Goal: Transaction & Acquisition: Purchase product/service

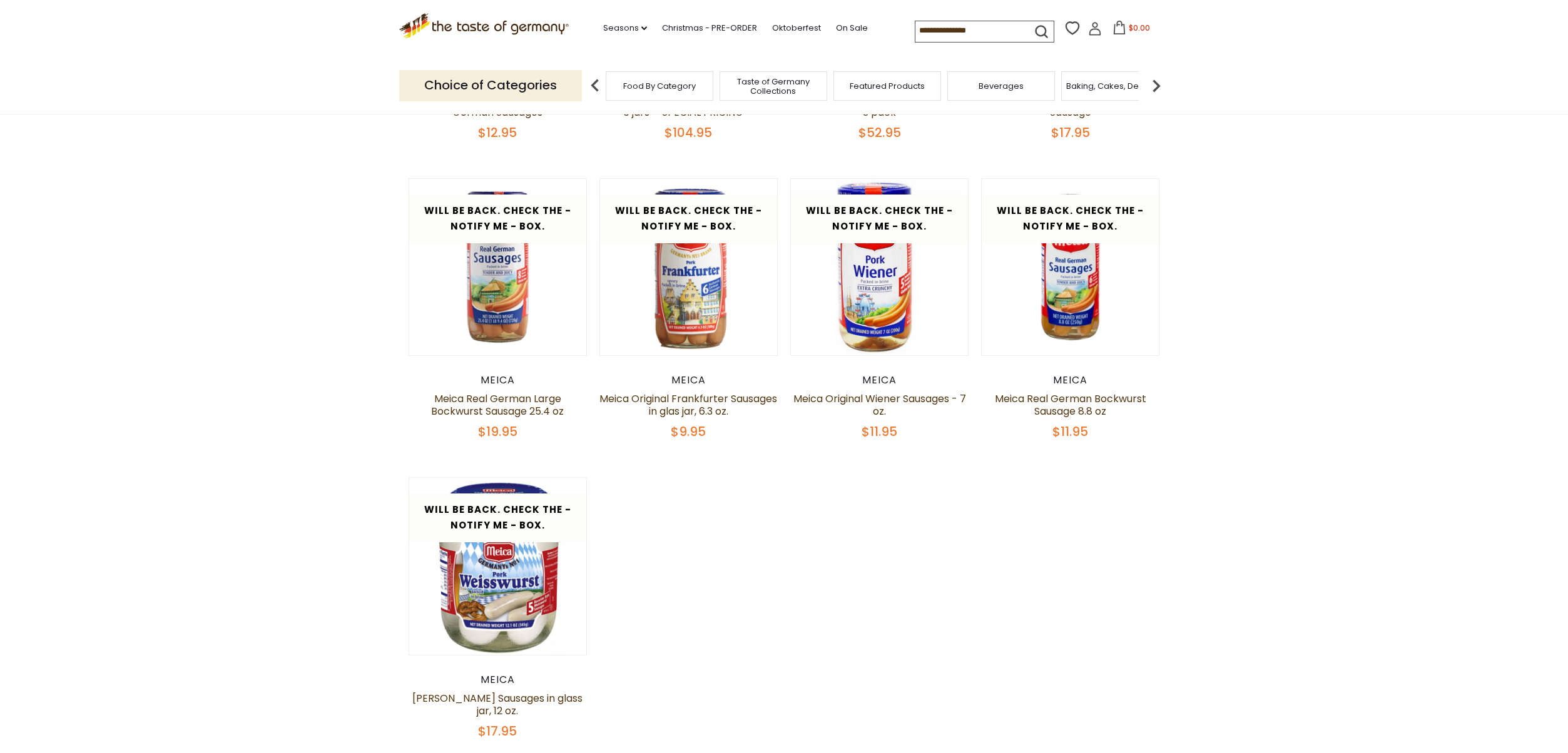
scroll to position [381, 0]
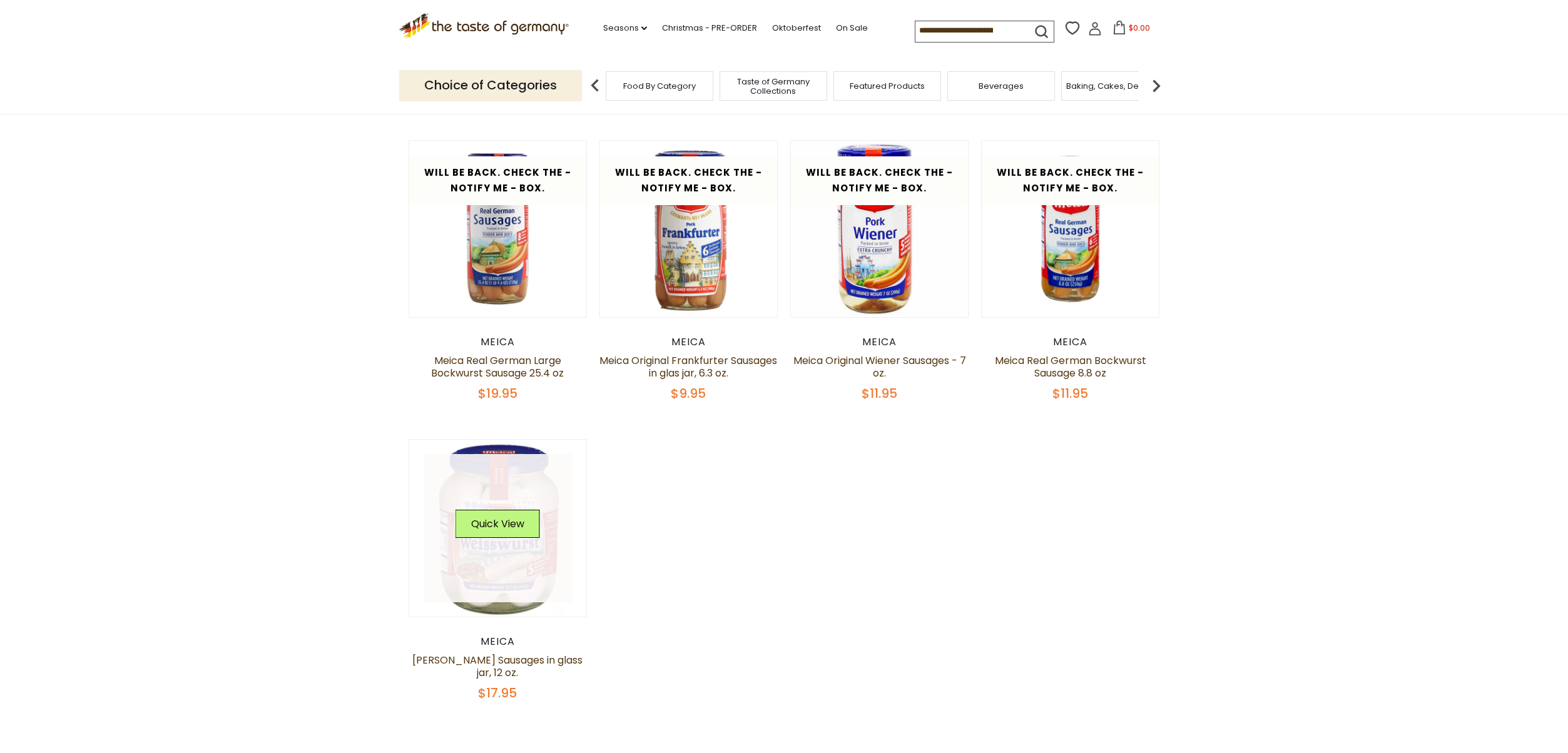
click at [456, 543] on div "Quick View" at bounding box center [497, 528] width 84 height 38
click at [462, 552] on link at bounding box center [498, 528] width 149 height 149
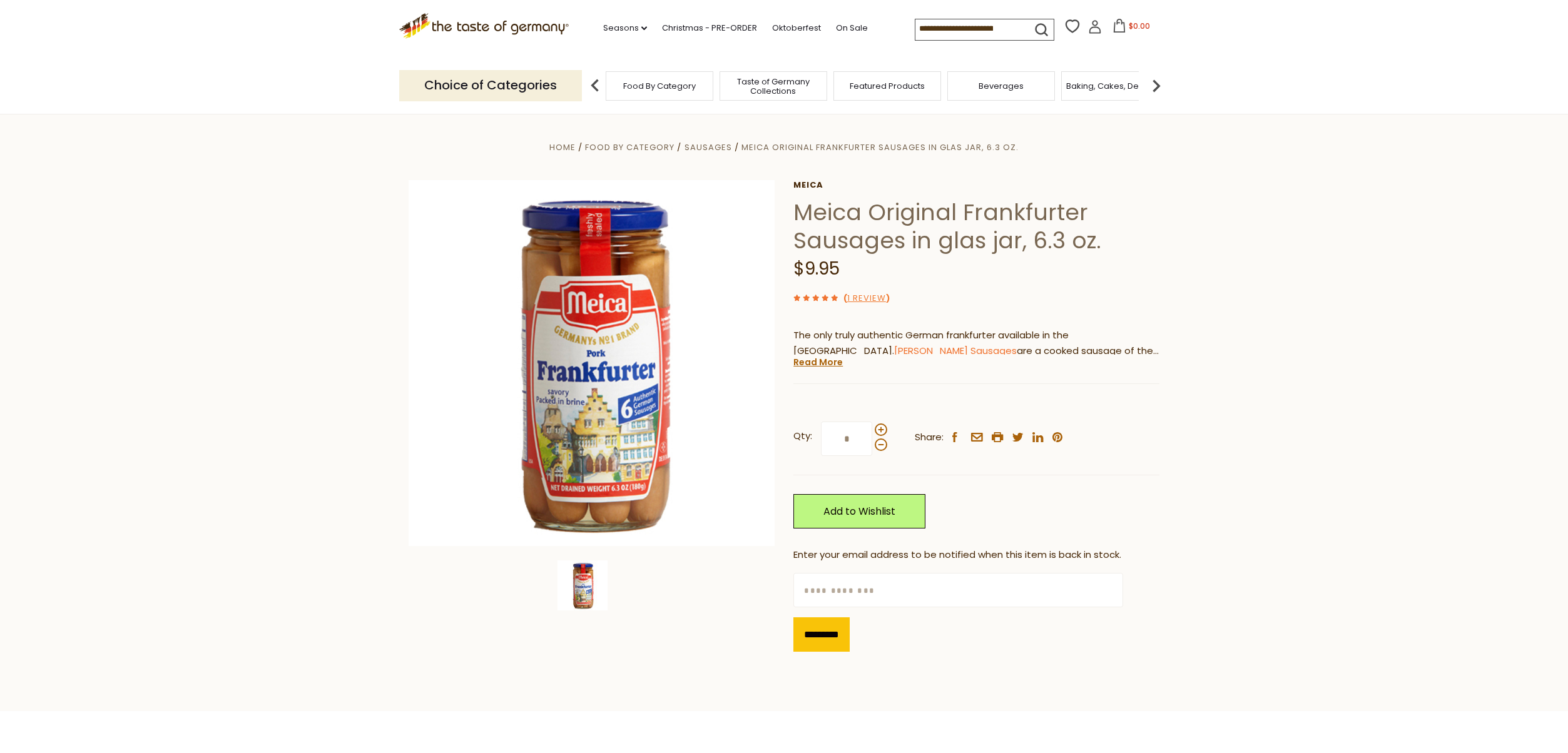
scroll to position [1, 0]
click at [817, 364] on link "Read More" at bounding box center [818, 360] width 49 height 12
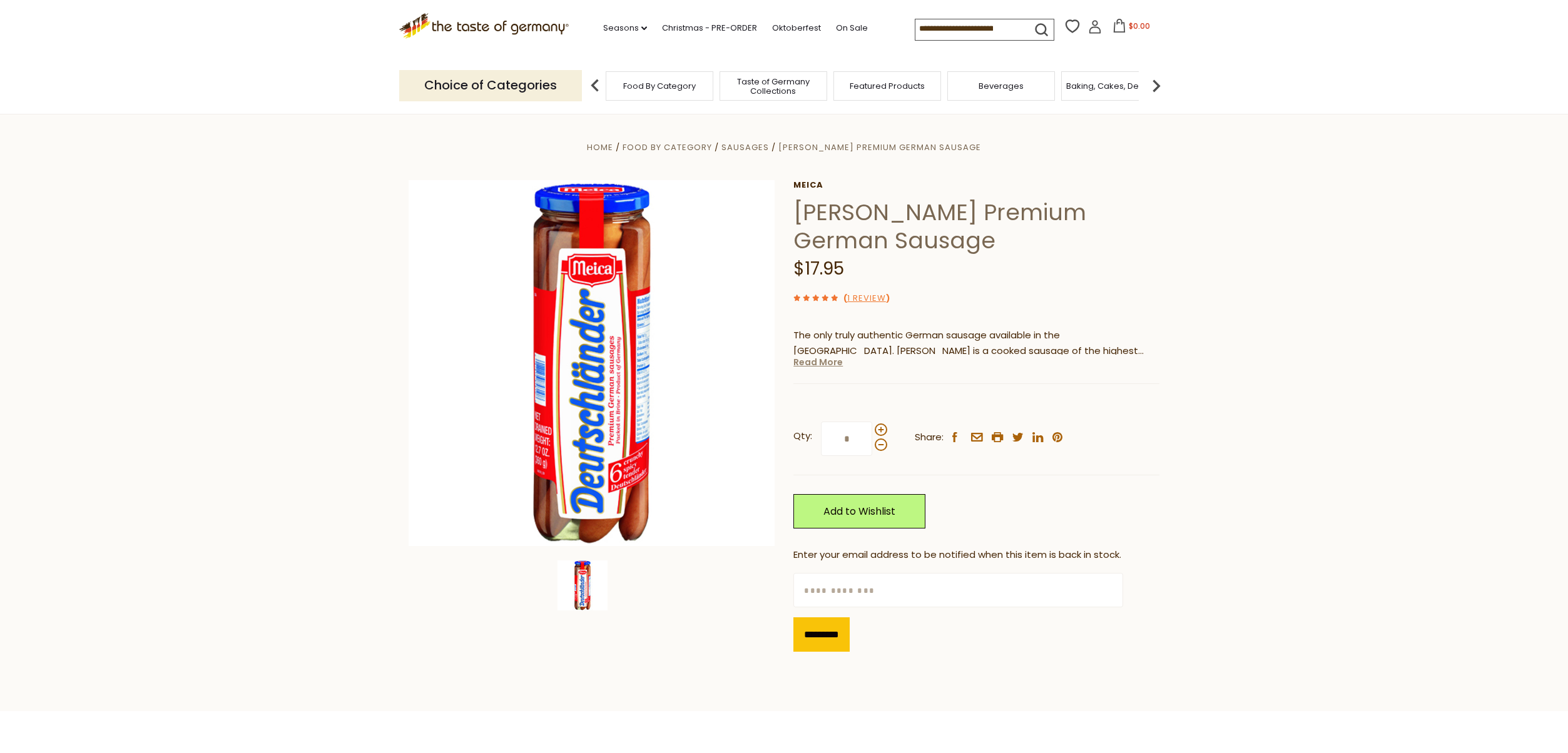
click at [828, 362] on link "Read More" at bounding box center [818, 361] width 49 height 12
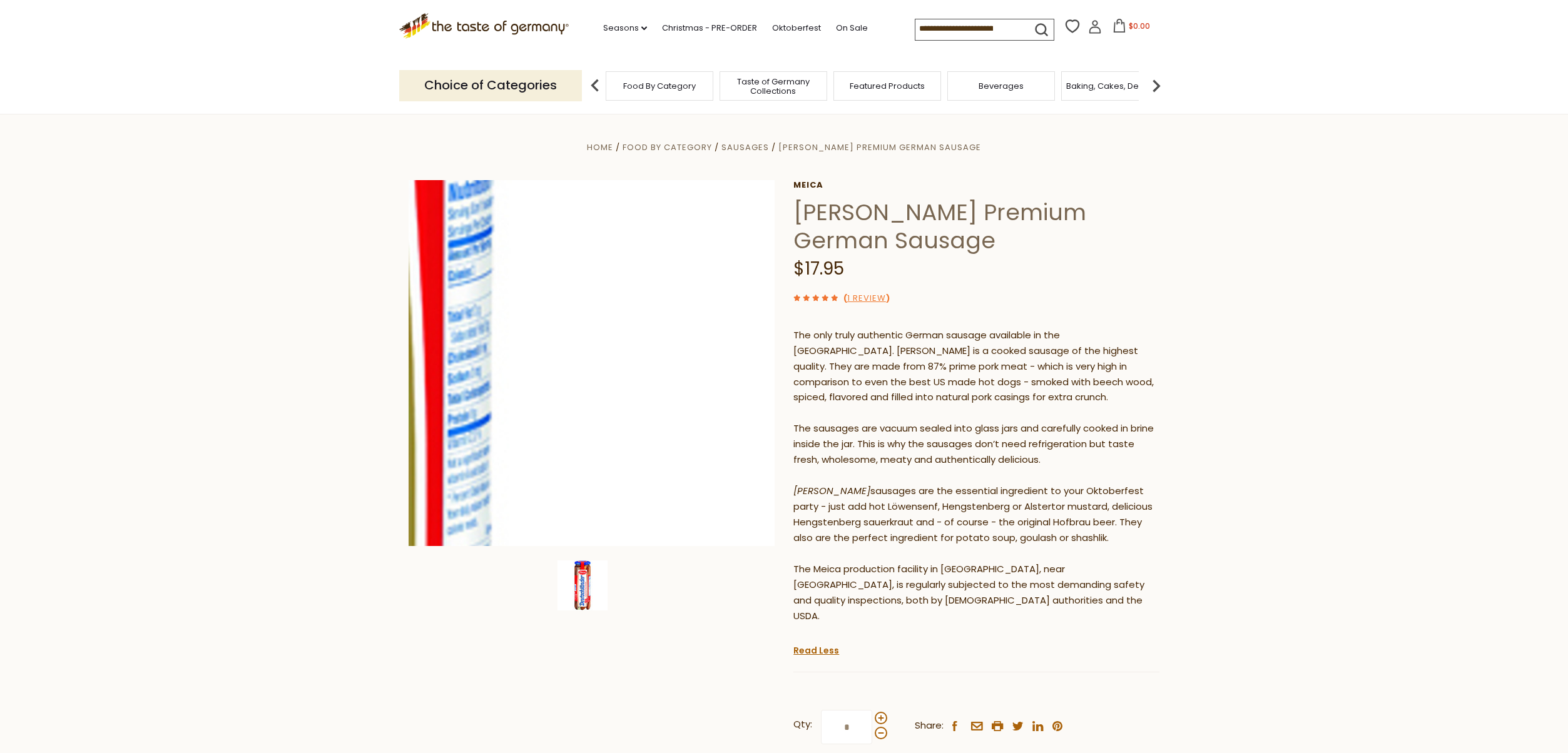
scroll to position [5, 0]
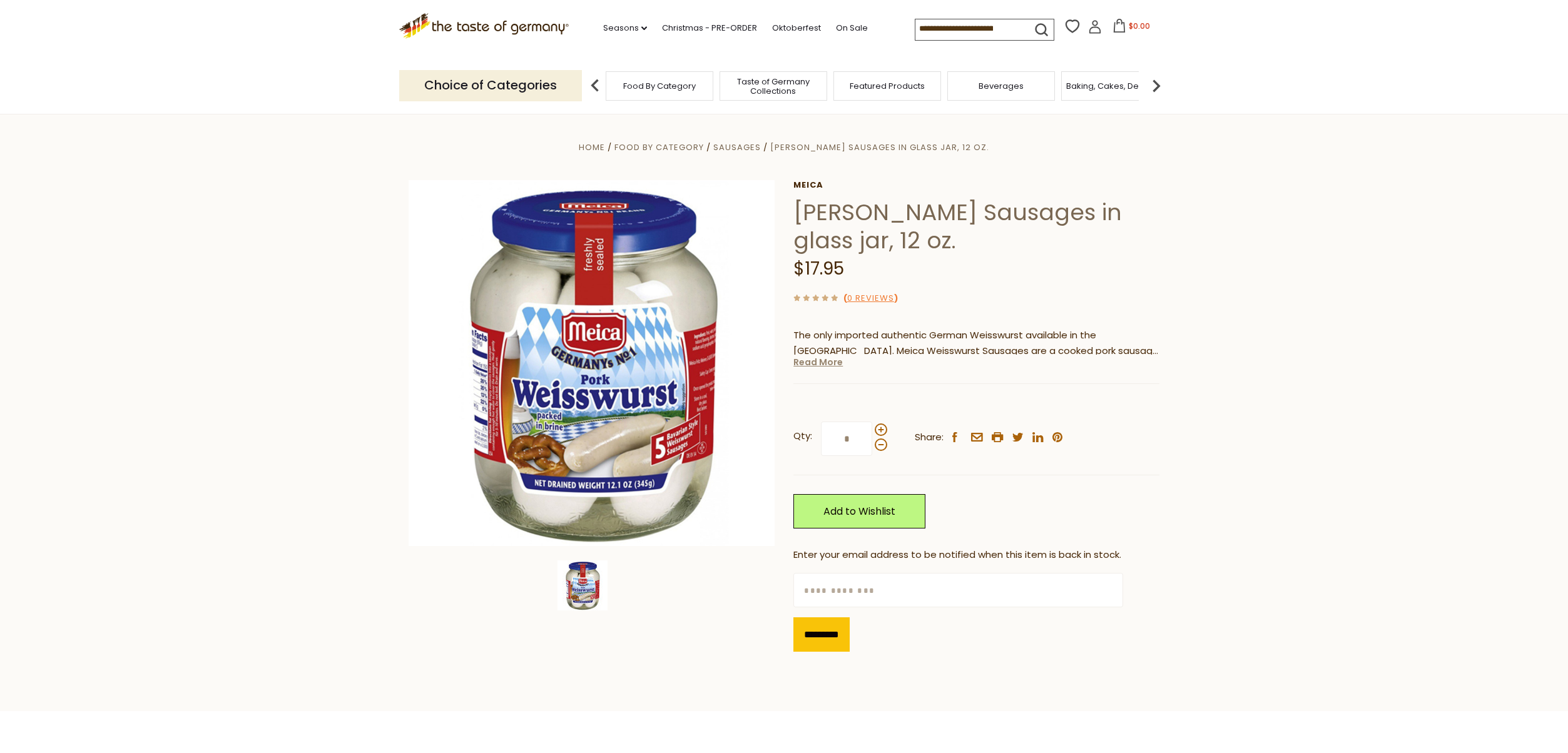
click at [829, 362] on link "Read More" at bounding box center [818, 361] width 49 height 12
